Goal: Connect with others: Connect with others

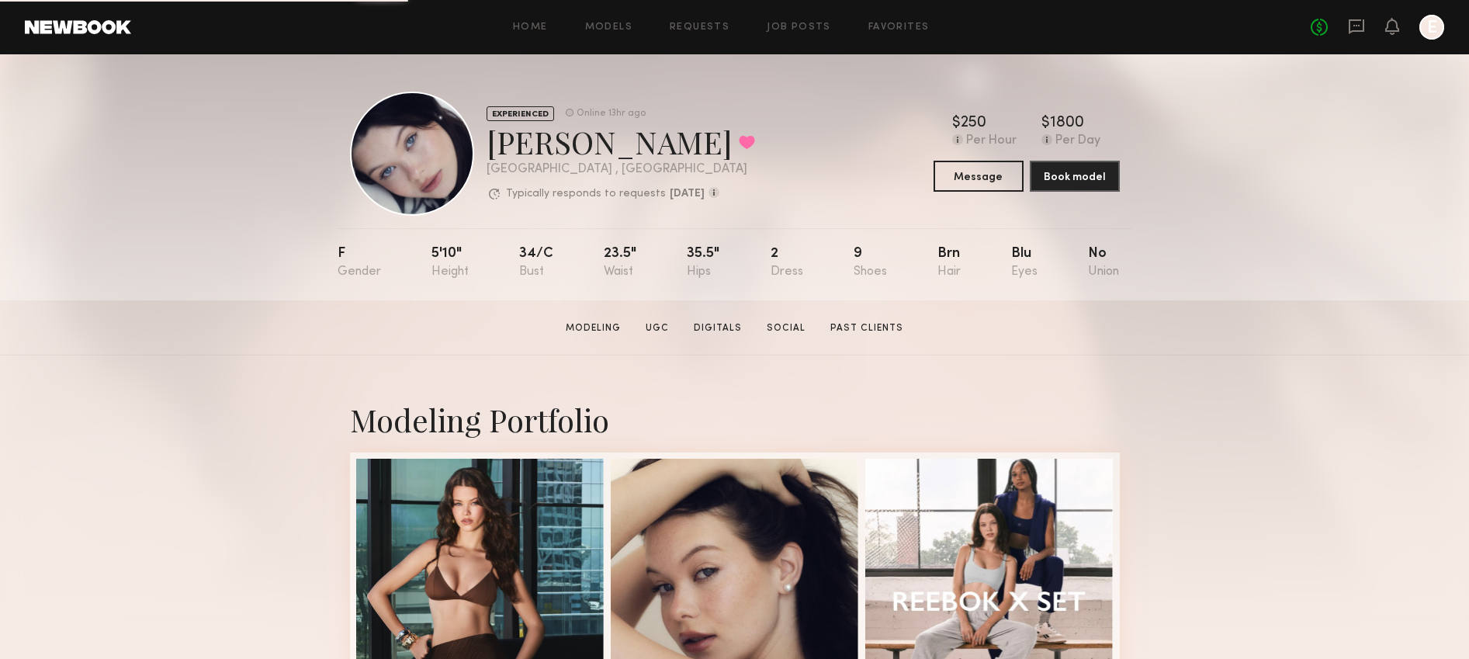
click at [1428, 35] on div at bounding box center [1431, 27] width 25 height 25
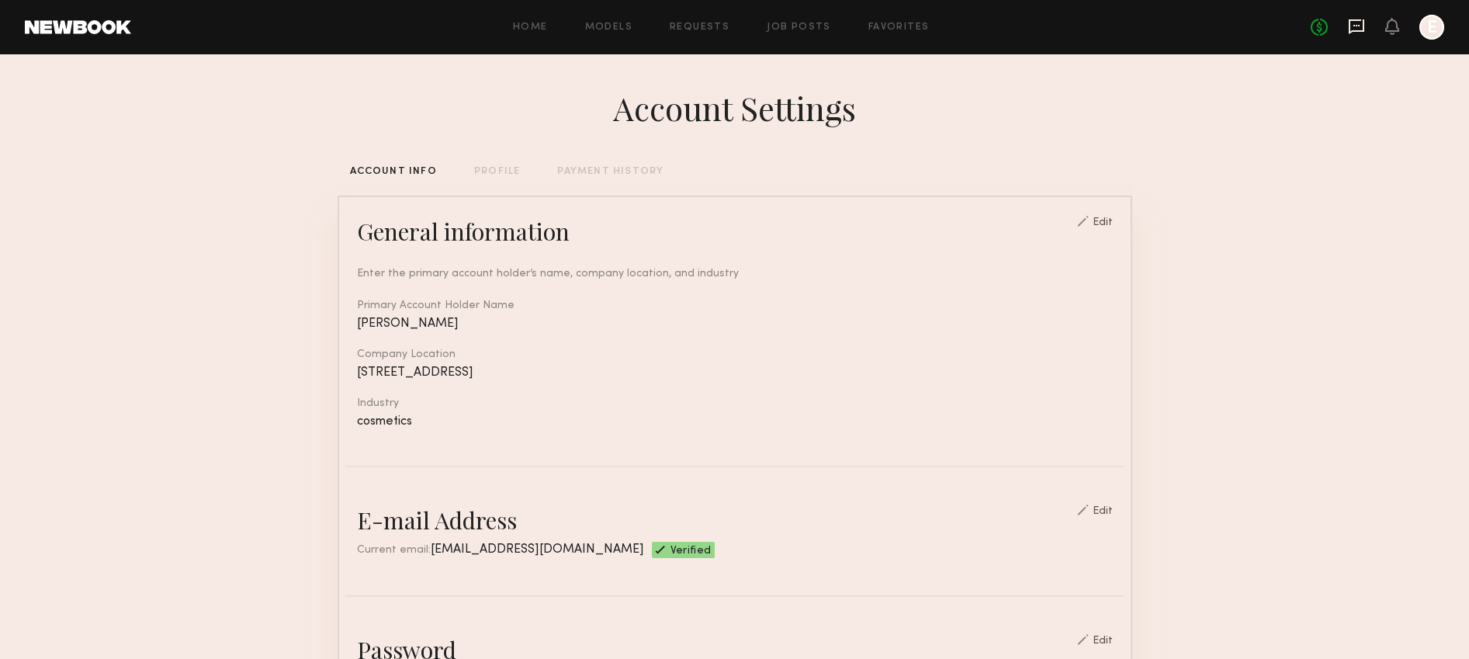
click at [1359, 24] on icon at bounding box center [1356, 26] width 17 height 17
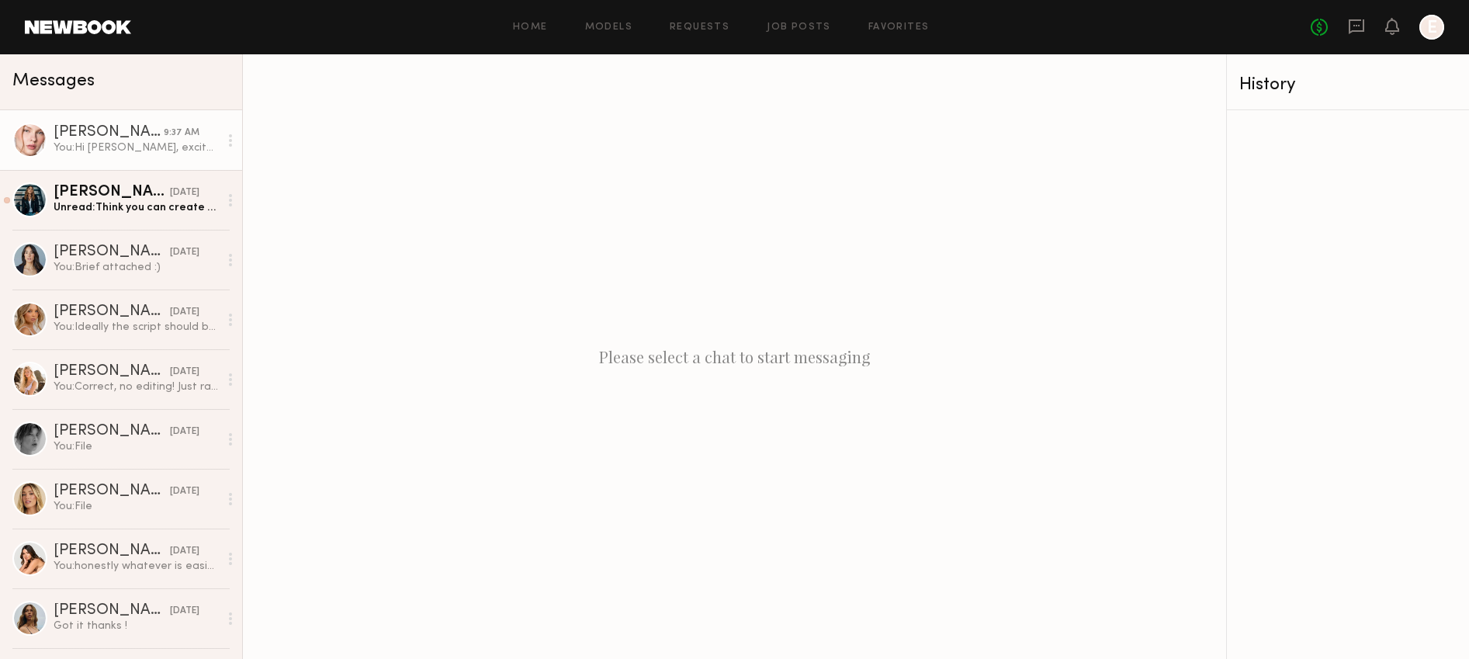
click at [153, 150] on div "You: Hi [PERSON_NAME], excited to work together! Can you please send your email…" at bounding box center [136, 147] width 165 height 15
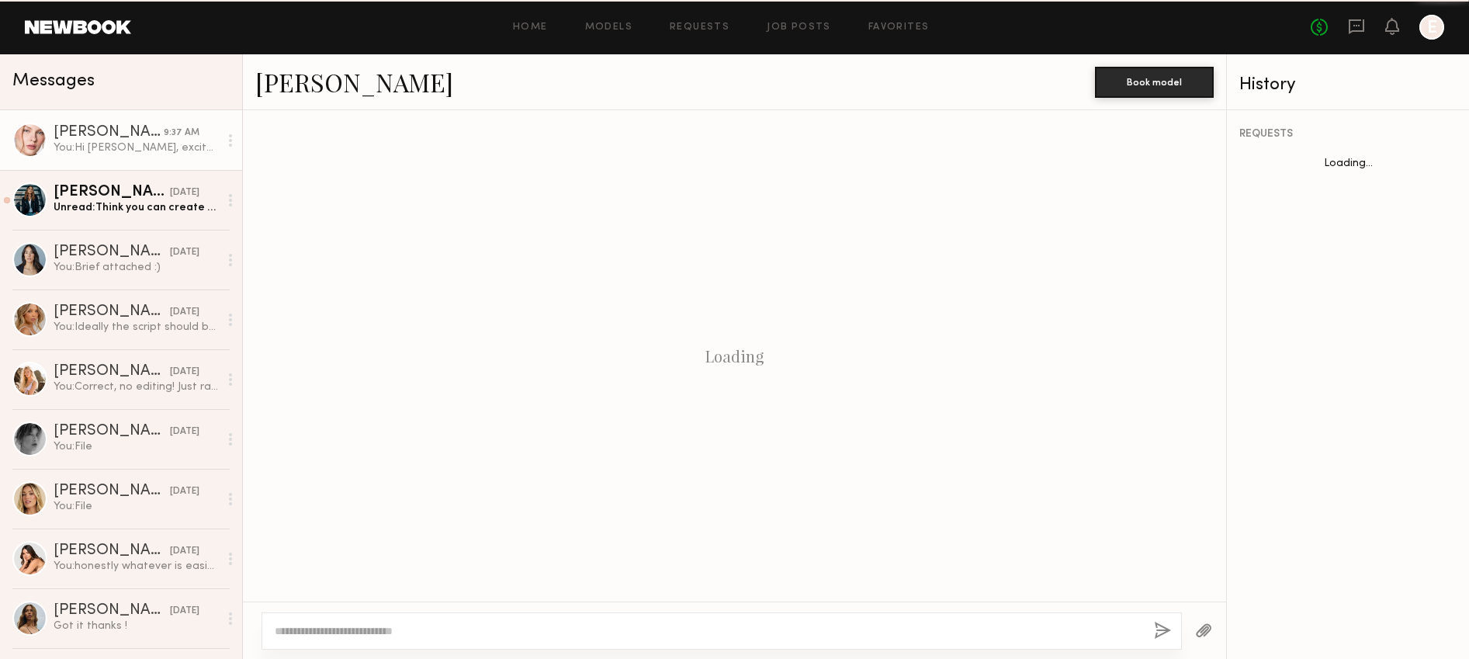
scroll to position [293, 0]
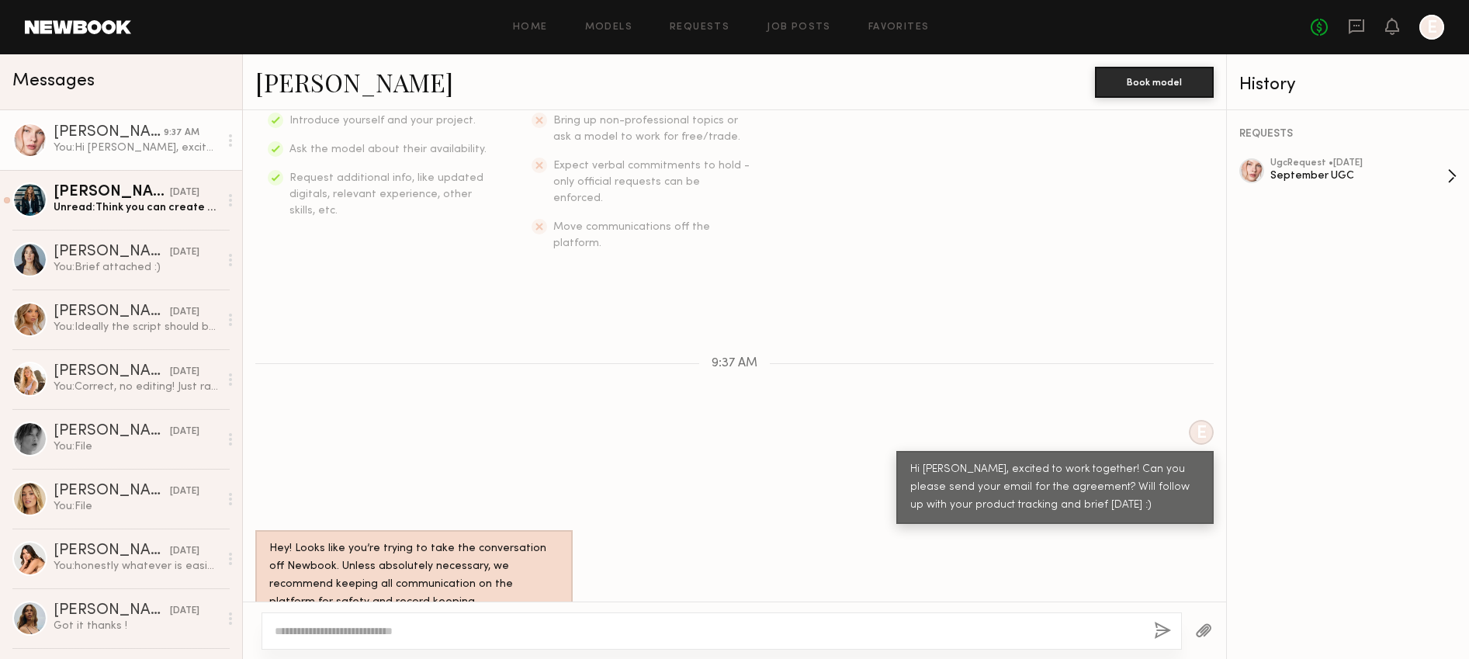
click at [1317, 175] on div "September UGC" at bounding box center [1358, 175] width 177 height 15
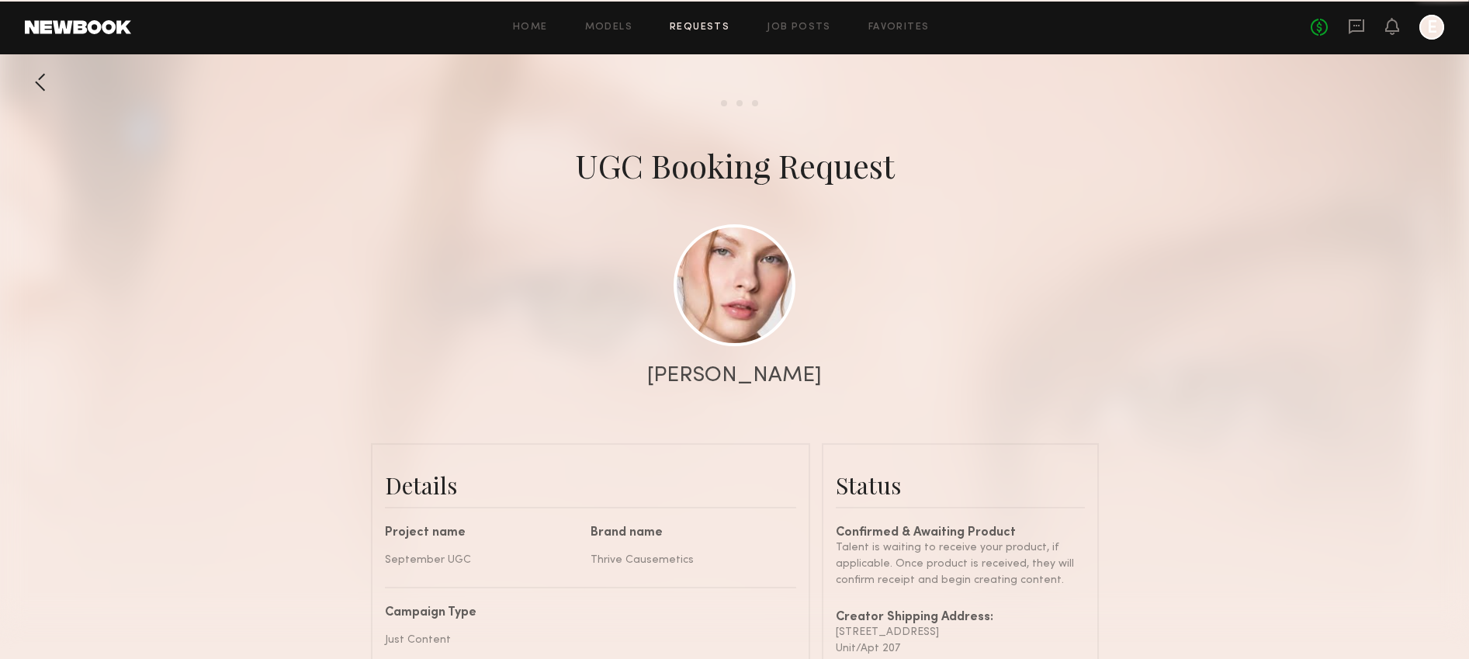
scroll to position [697, 0]
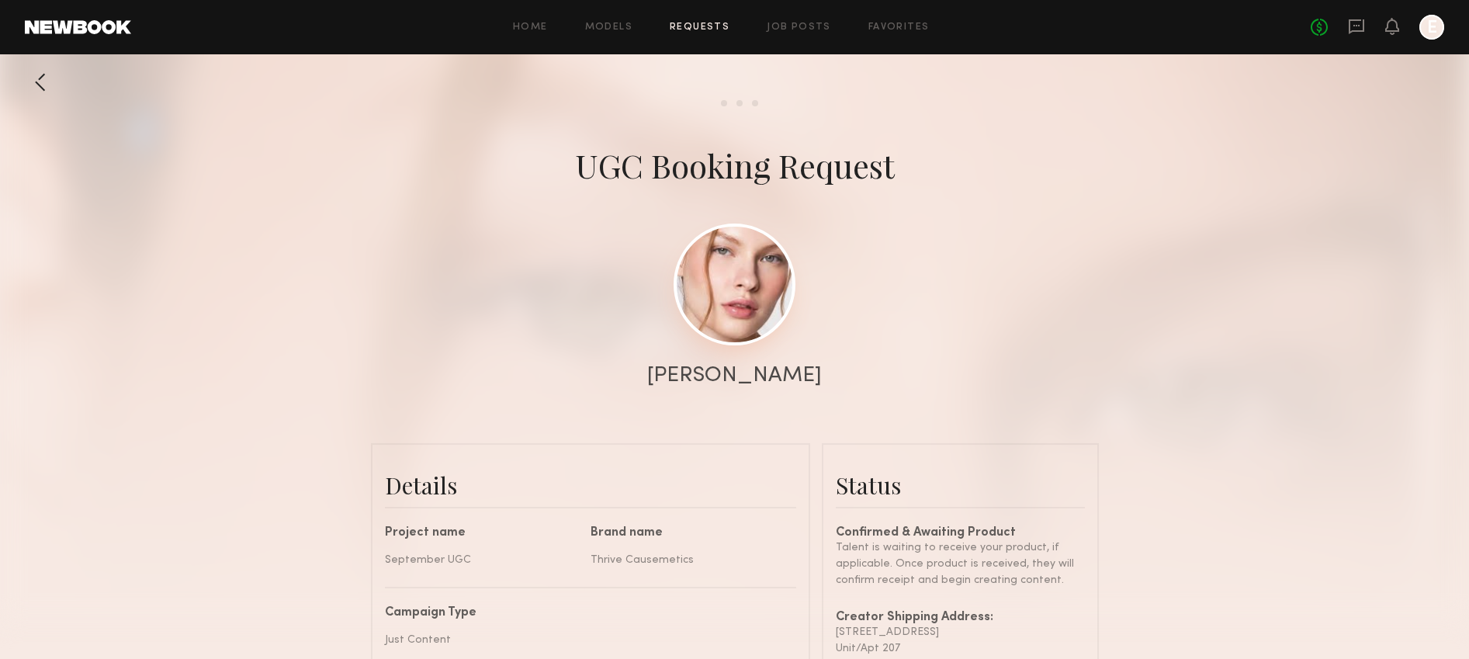
click at [772, 281] on link at bounding box center [734, 284] width 122 height 122
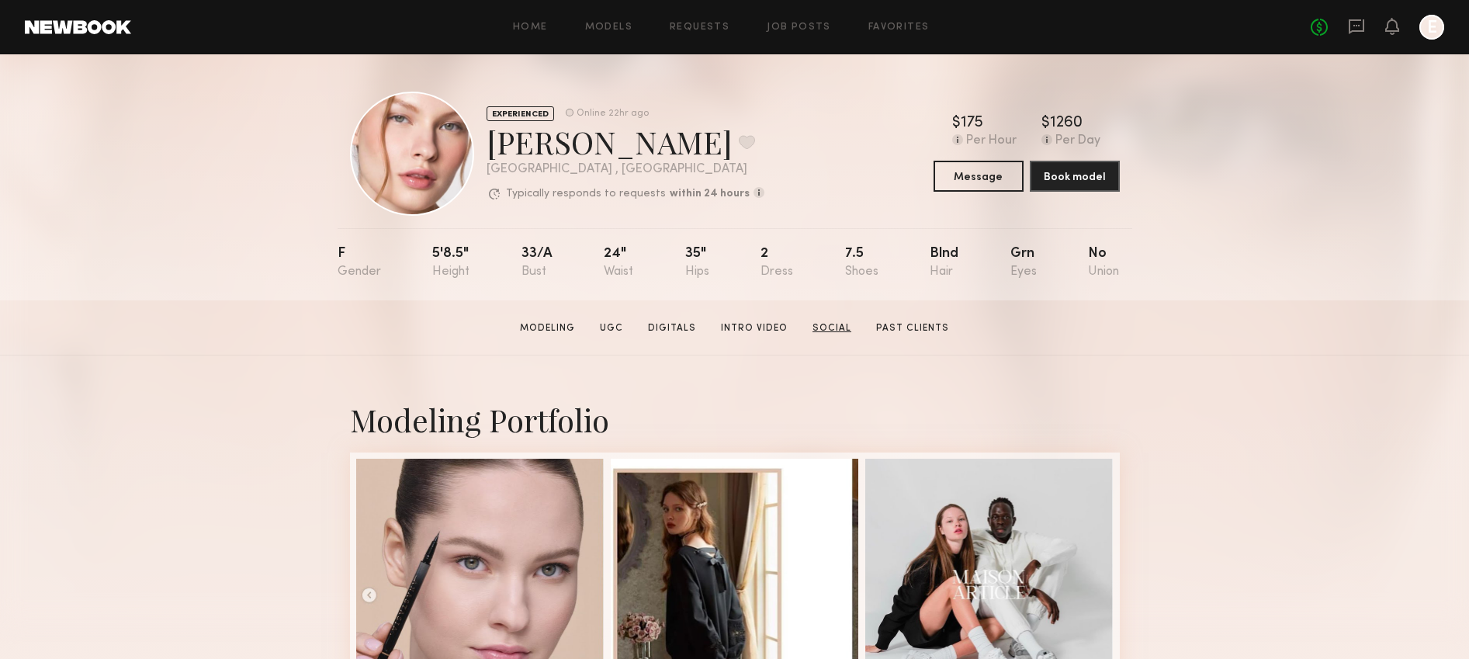
click at [829, 332] on link "Social" at bounding box center [831, 328] width 51 height 14
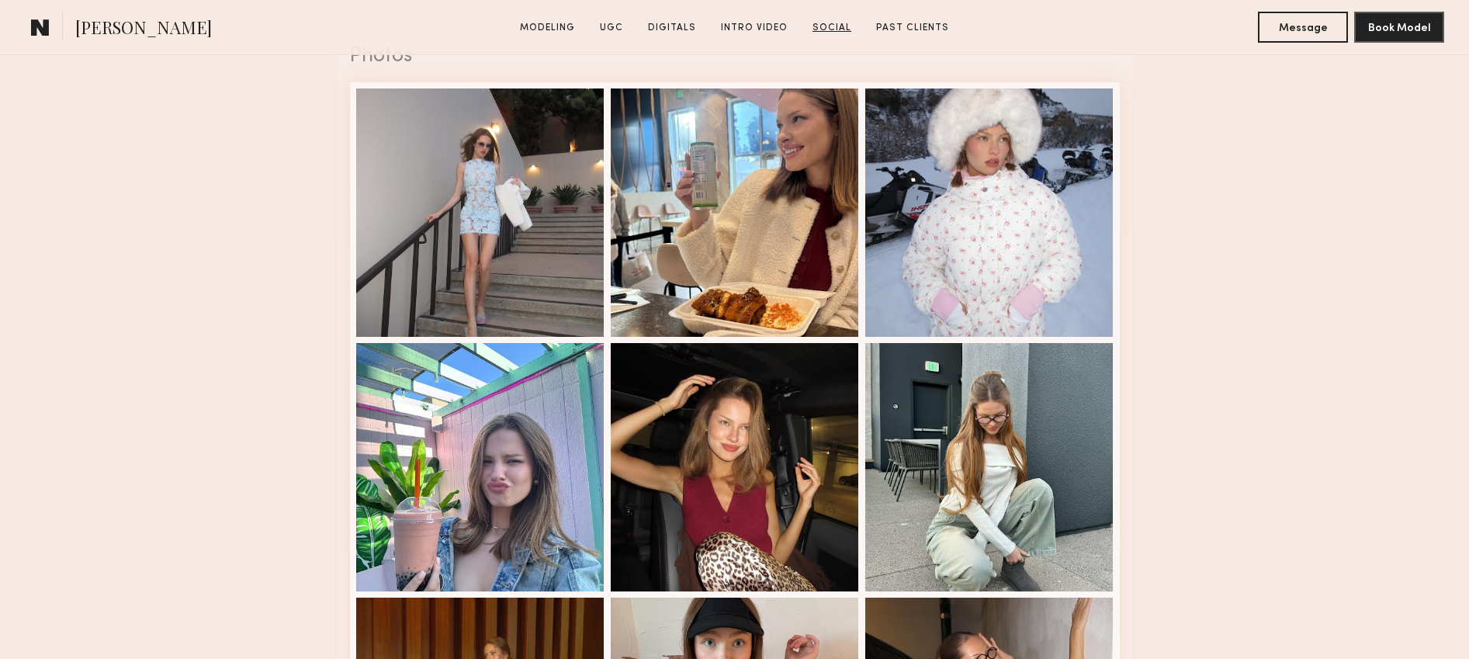
scroll to position [4739, 0]
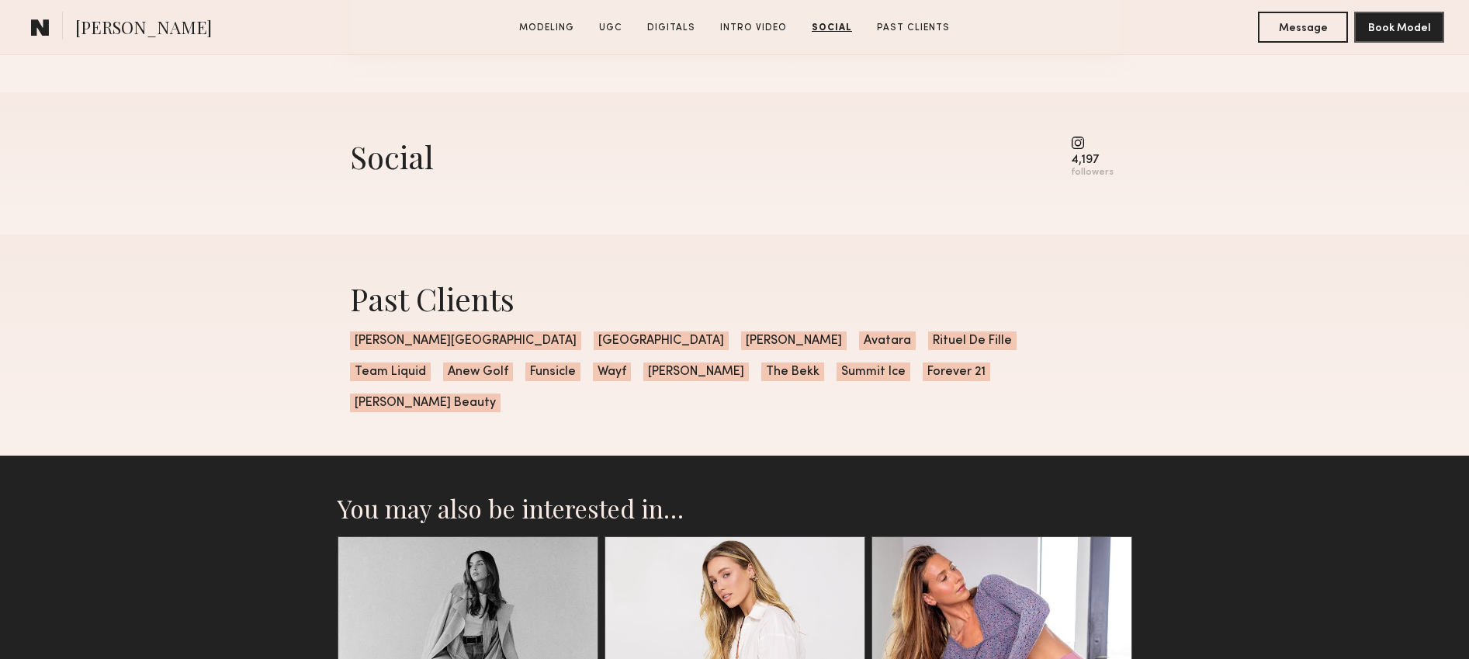
click at [1078, 149] on common-icon at bounding box center [1092, 143] width 43 height 14
drag, startPoint x: 1113, startPoint y: 157, endPoint x: 1038, endPoint y: 152, distance: 75.4
click at [1038, 153] on div "Social 4,197 followers" at bounding box center [735, 157] width 770 height 43
copy div "4,197"
